Goal: Task Accomplishment & Management: Manage account settings

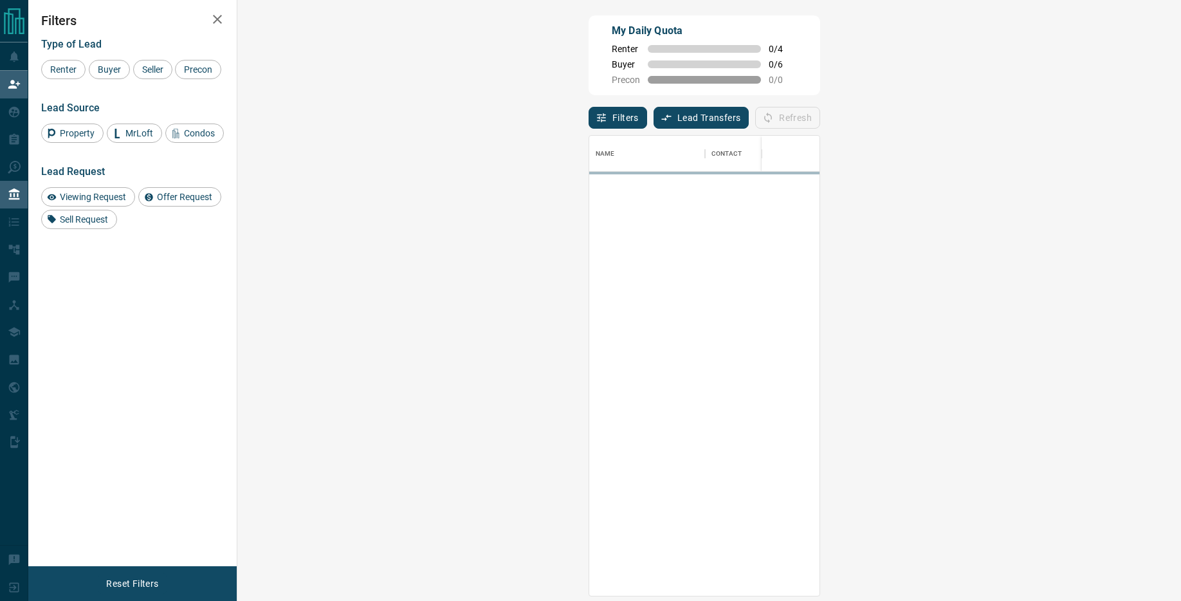
scroll to position [460, 916]
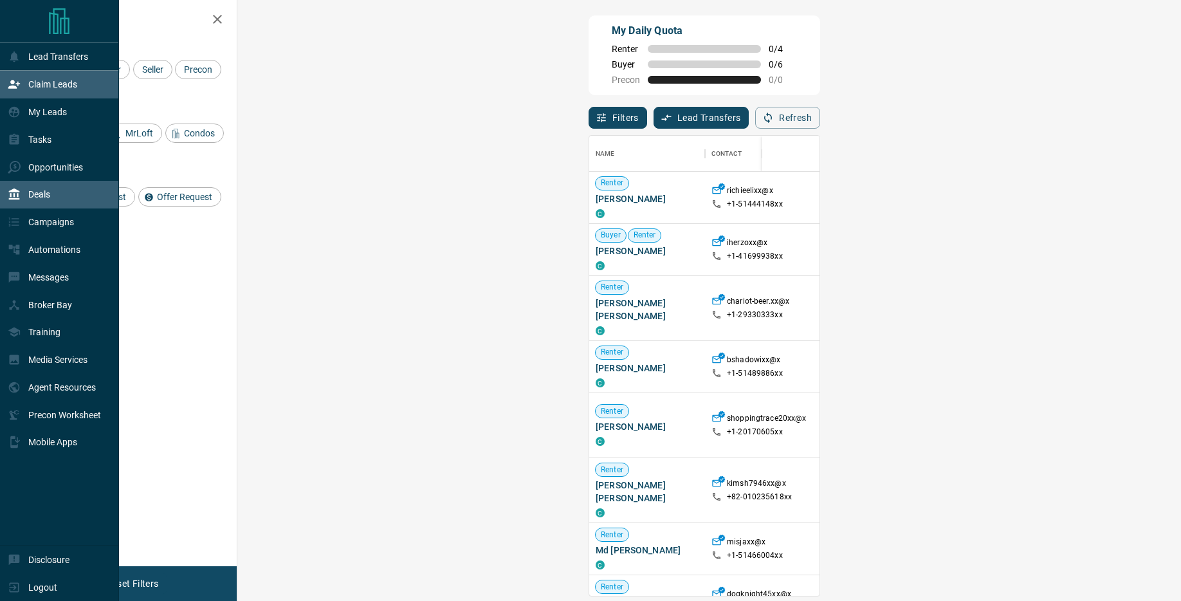
click at [18, 199] on icon at bounding box center [14, 194] width 13 height 13
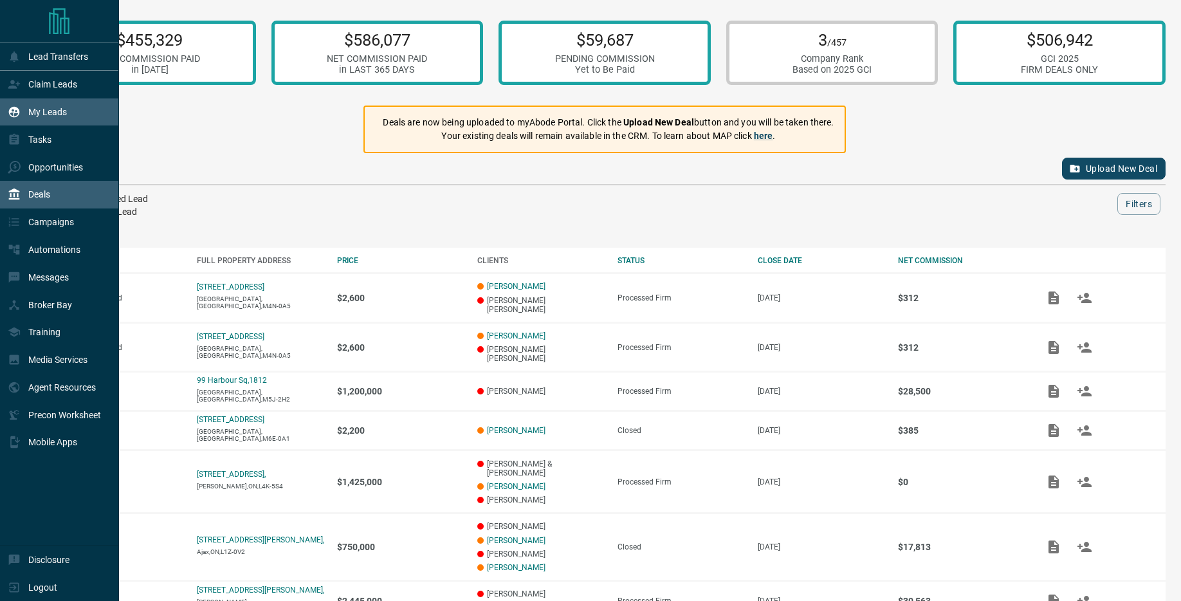
click at [44, 112] on p "My Leads" at bounding box center [47, 112] width 39 height 10
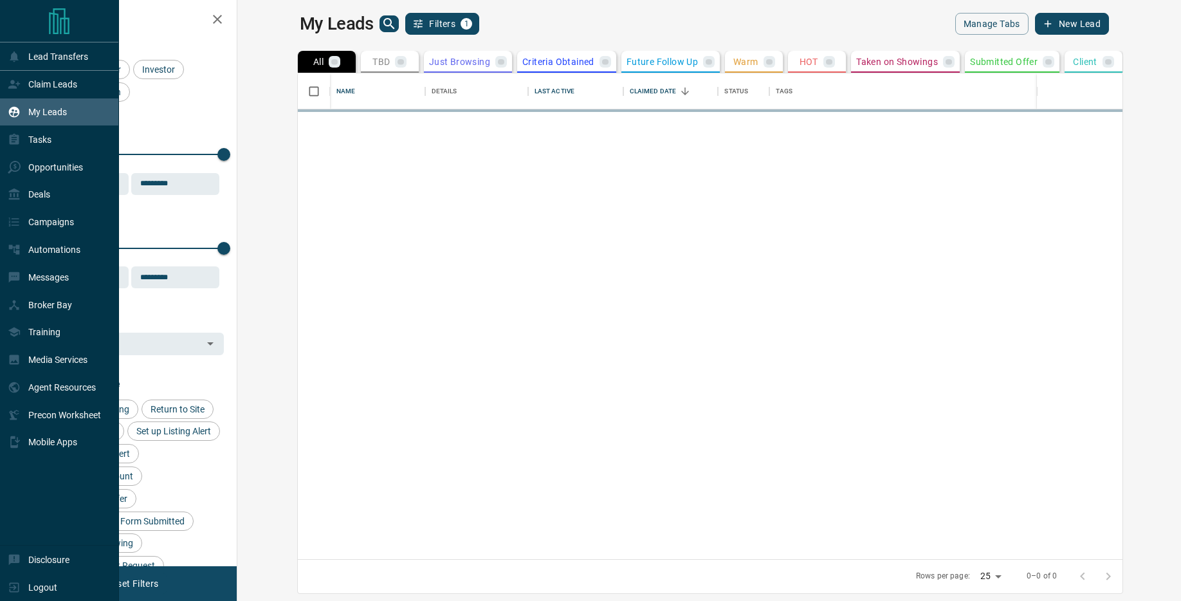
scroll to position [486, 938]
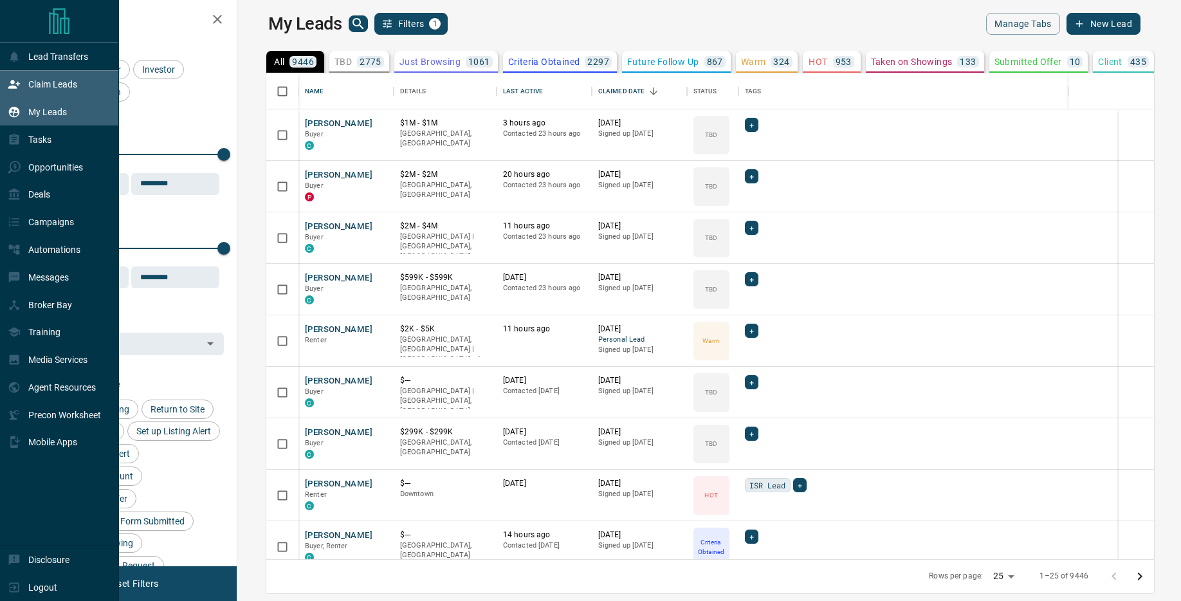
click at [23, 86] on div "Claim Leads" at bounding box center [42, 84] width 69 height 21
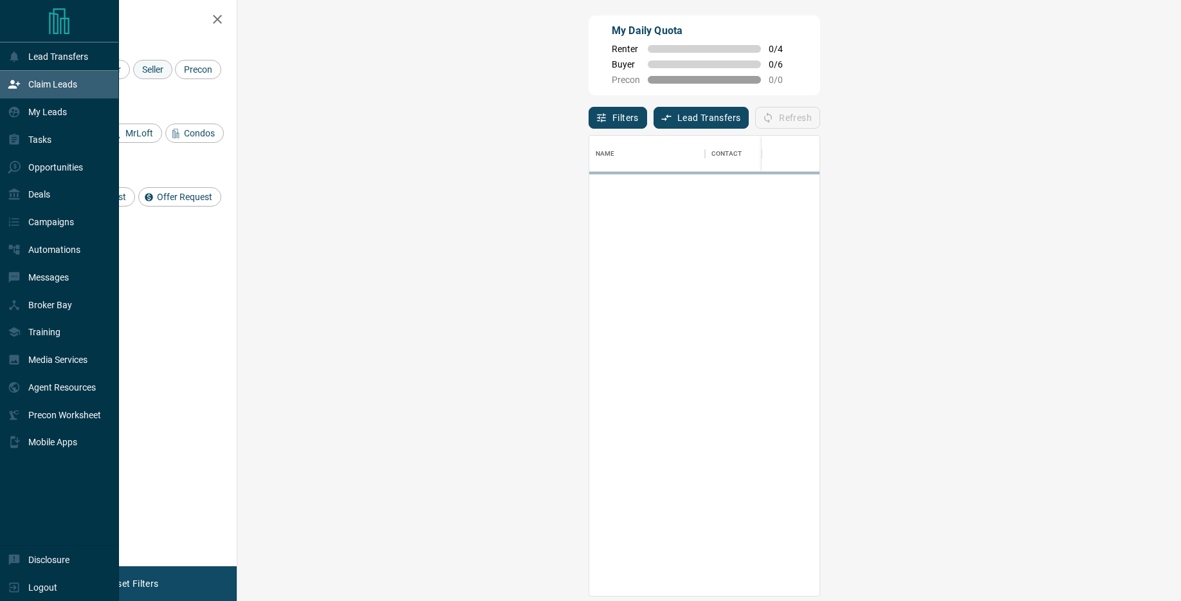
scroll to position [460, 916]
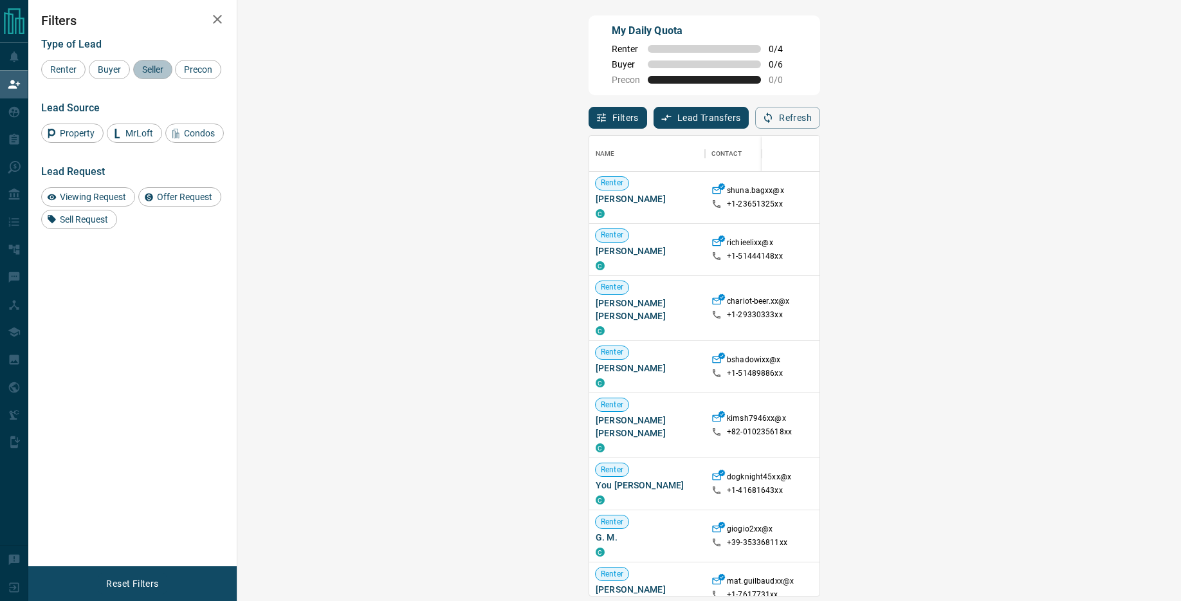
drag, startPoint x: 158, startPoint y: 69, endPoint x: 142, endPoint y: 70, distance: 16.1
click at [158, 69] on span "Seller" at bounding box center [153, 69] width 30 height 10
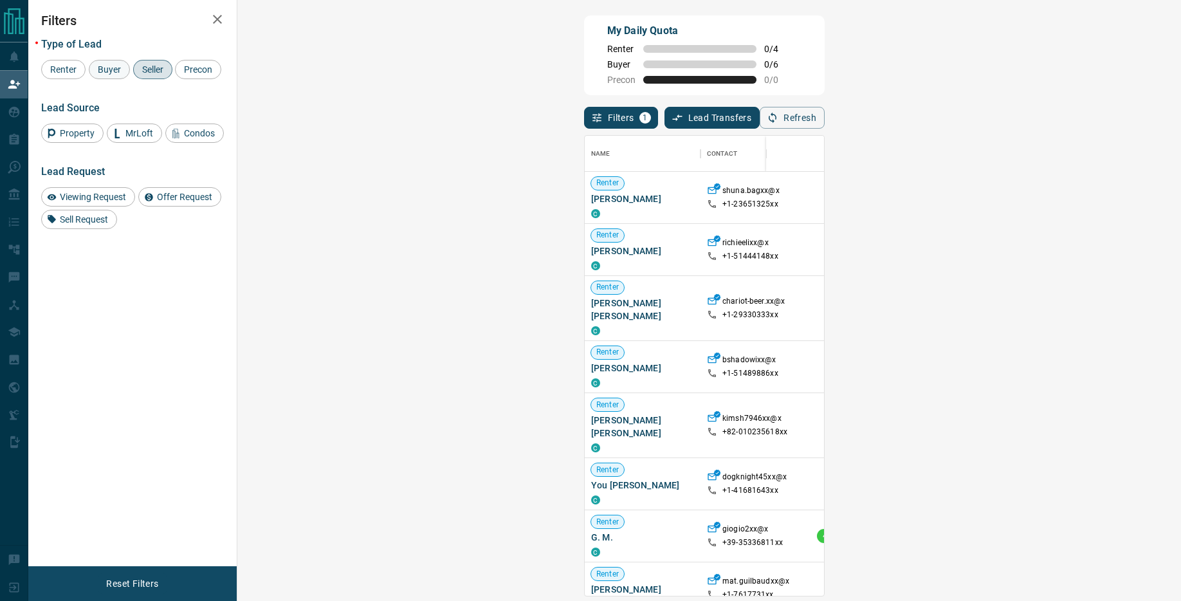
click at [117, 68] on span "Buyer" at bounding box center [109, 69] width 32 height 10
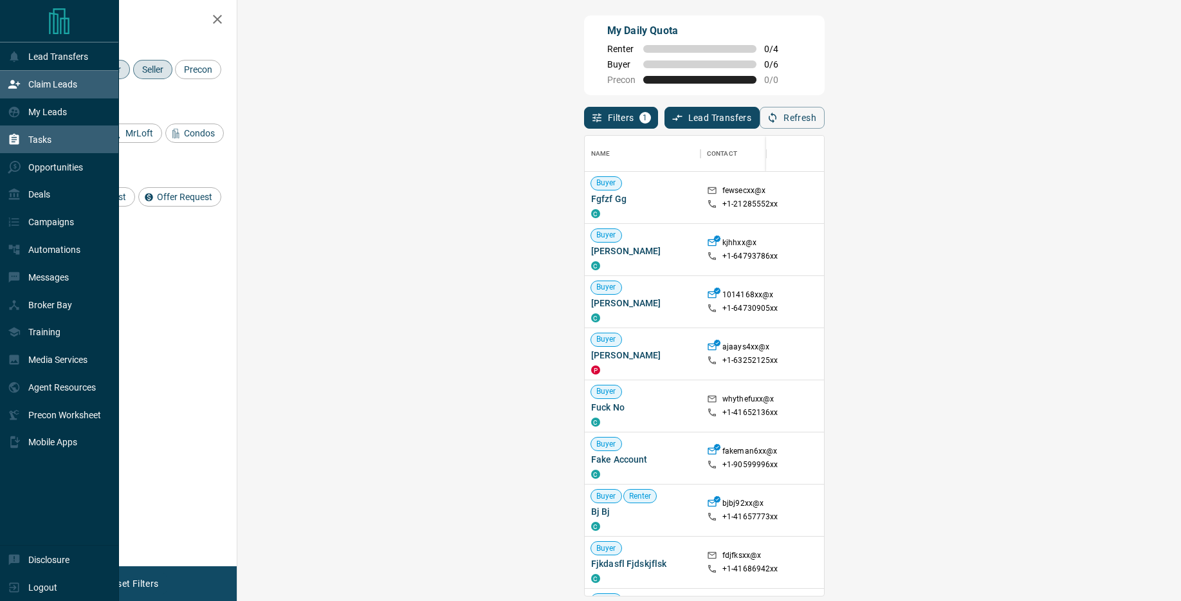
click at [55, 145] on div "Tasks" at bounding box center [59, 139] width 119 height 28
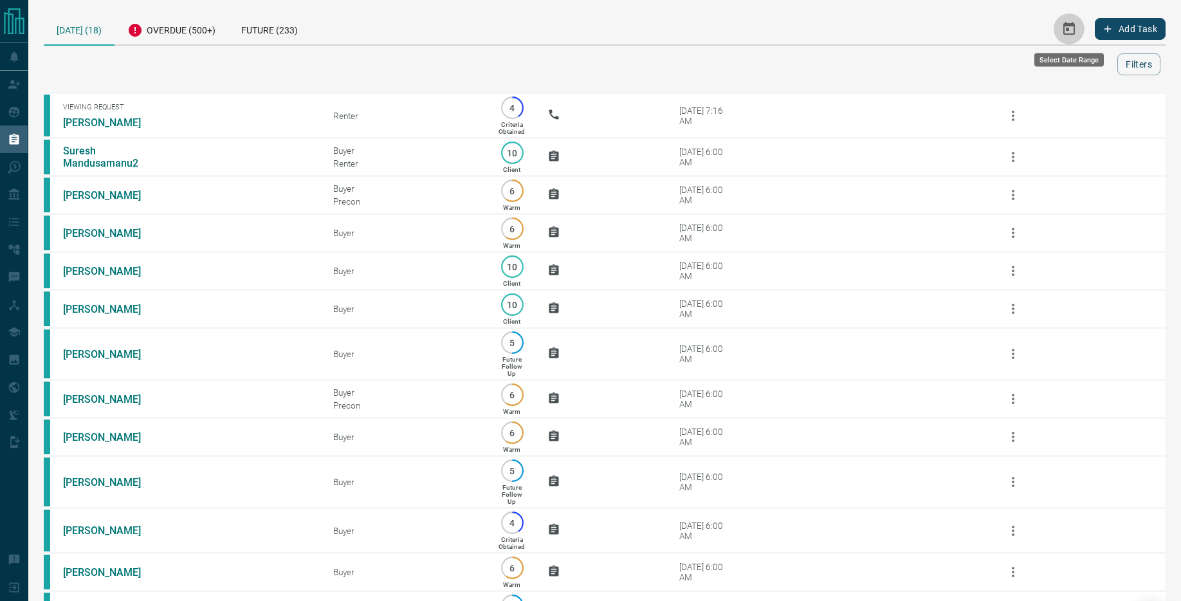
click at [1072, 32] on icon "Select Date Range" at bounding box center [1069, 28] width 15 height 15
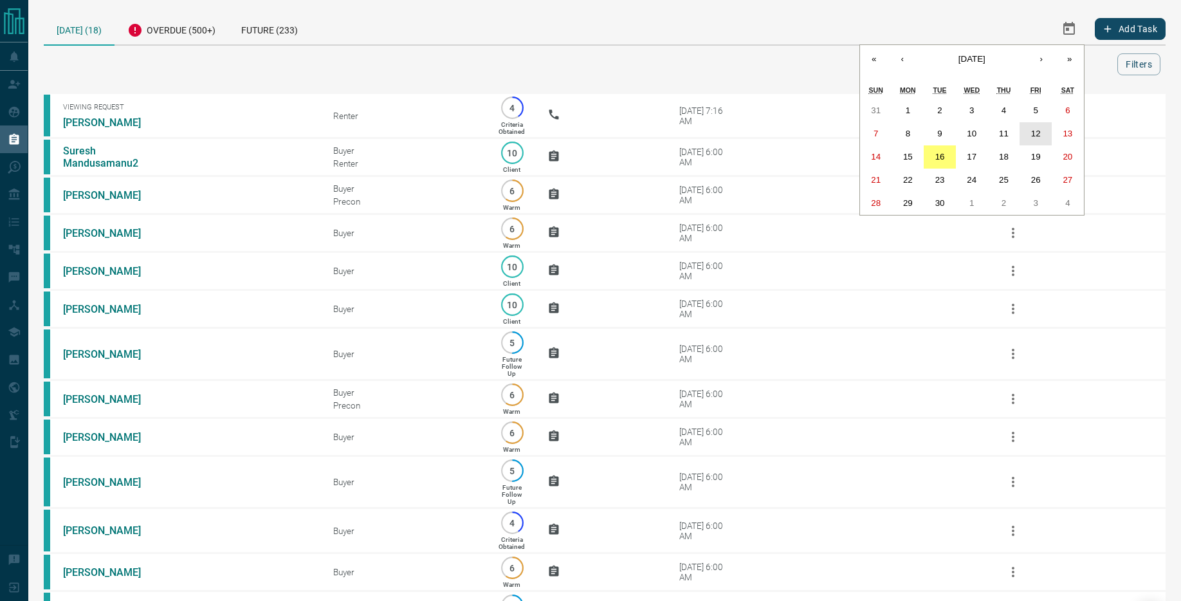
click at [1037, 136] on abbr "12" at bounding box center [1036, 134] width 10 height 10
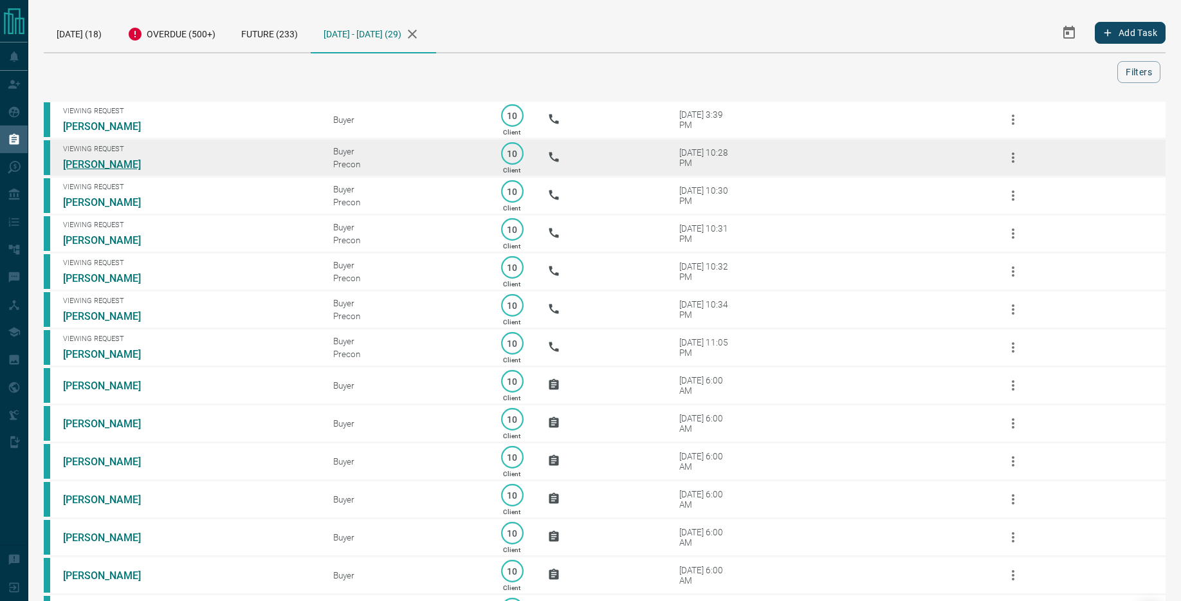
click at [132, 166] on link "[PERSON_NAME]" at bounding box center [111, 164] width 97 height 12
